Goal: Task Accomplishment & Management: Manage account settings

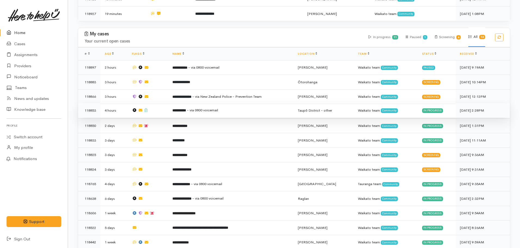
scroll to position [326, 0]
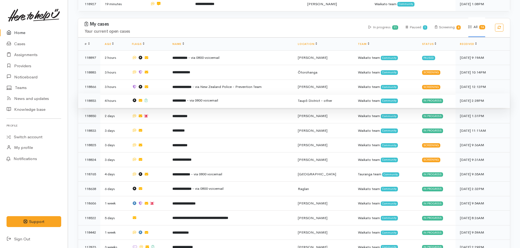
click at [186, 99] on b "**********" at bounding box center [179, 101] width 14 height 4
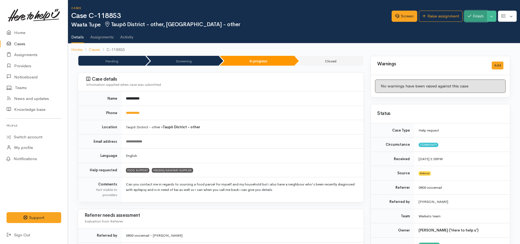
click at [478, 19] on button "Finish" at bounding box center [475, 16] width 23 height 11
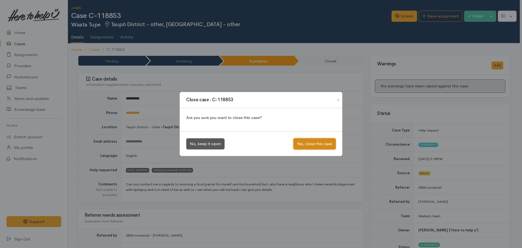
drag, startPoint x: 324, startPoint y: 143, endPoint x: 217, endPoint y: 119, distance: 109.8
click at [323, 143] on button "Yes, close this case" at bounding box center [314, 143] width 42 height 11
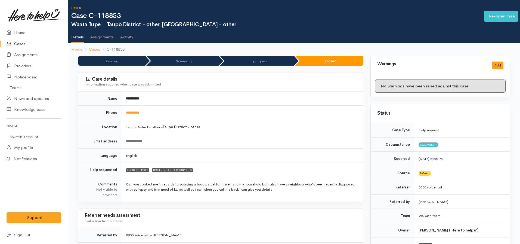
click at [76, 50] on link "Home" at bounding box center [76, 49] width 11 height 6
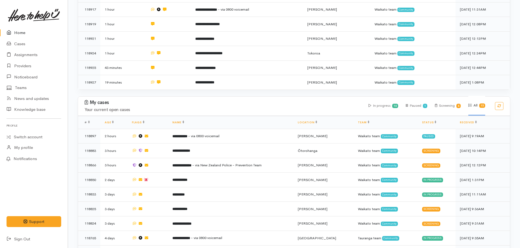
scroll to position [354, 0]
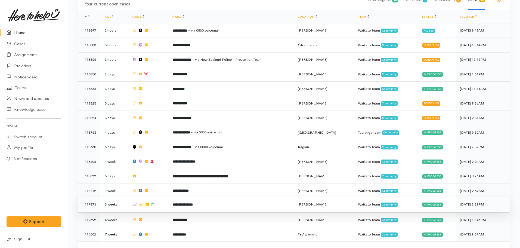
click at [193, 203] on b "**********" at bounding box center [182, 205] width 20 height 4
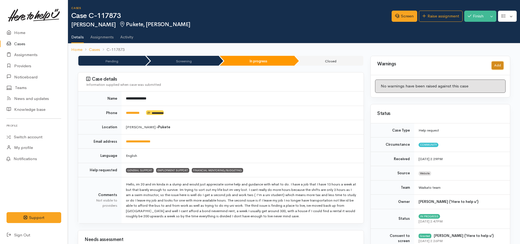
click at [498, 63] on button "Add" at bounding box center [498, 65] width 12 height 8
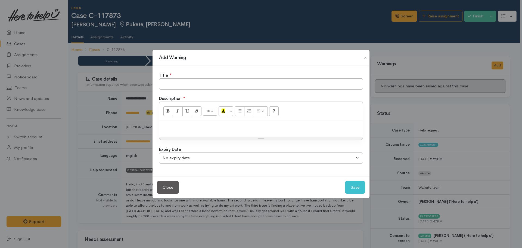
click at [179, 76] on div "Title ●" at bounding box center [261, 75] width 204 height 6
click at [182, 85] on input "text" at bounding box center [261, 83] width 204 height 11
type input "Provider unable to contact"
click at [345, 181] on button "Save" at bounding box center [355, 187] width 20 height 13
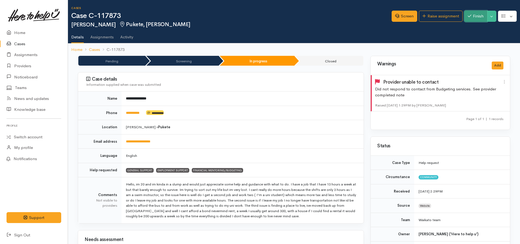
click at [478, 16] on button "Finish" at bounding box center [475, 16] width 23 height 11
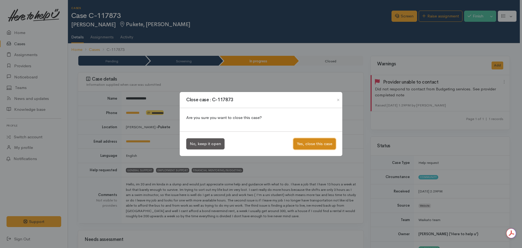
click at [305, 147] on button "Yes, close this case" at bounding box center [314, 143] width 42 height 11
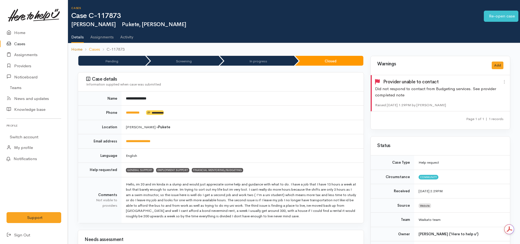
click at [76, 51] on link "Home" at bounding box center [76, 49] width 11 height 6
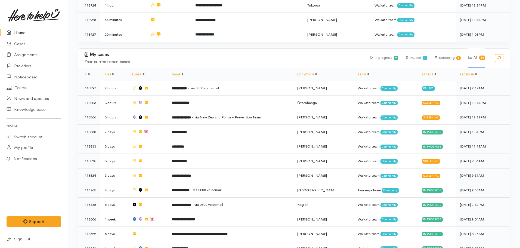
scroll to position [299, 0]
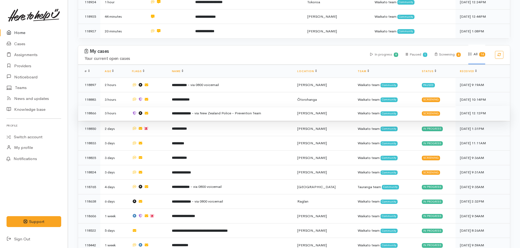
click at [231, 111] on span "- via New Zealand Police - Prevention Team" at bounding box center [226, 113] width 69 height 5
